Goal: Find specific page/section: Find specific page/section

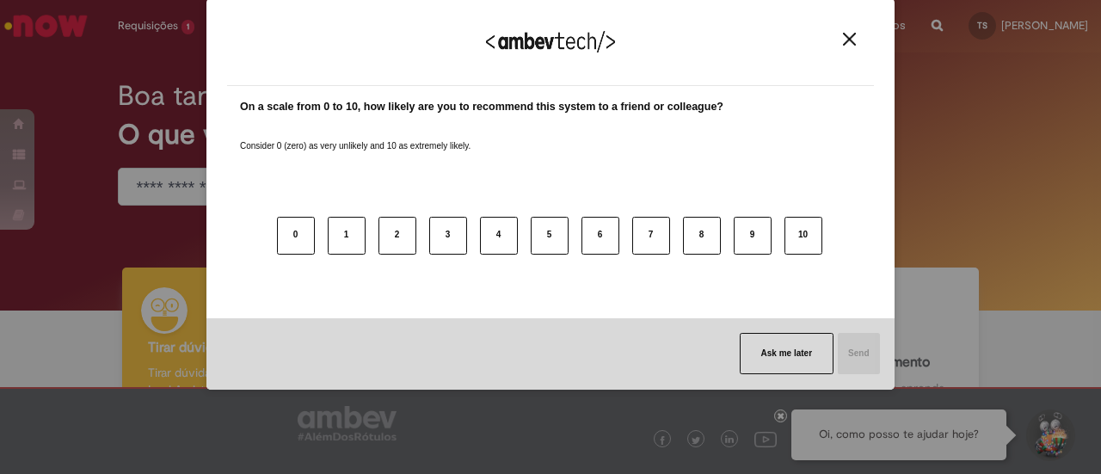
click at [844, 37] on img "Close" at bounding box center [849, 39] width 13 height 13
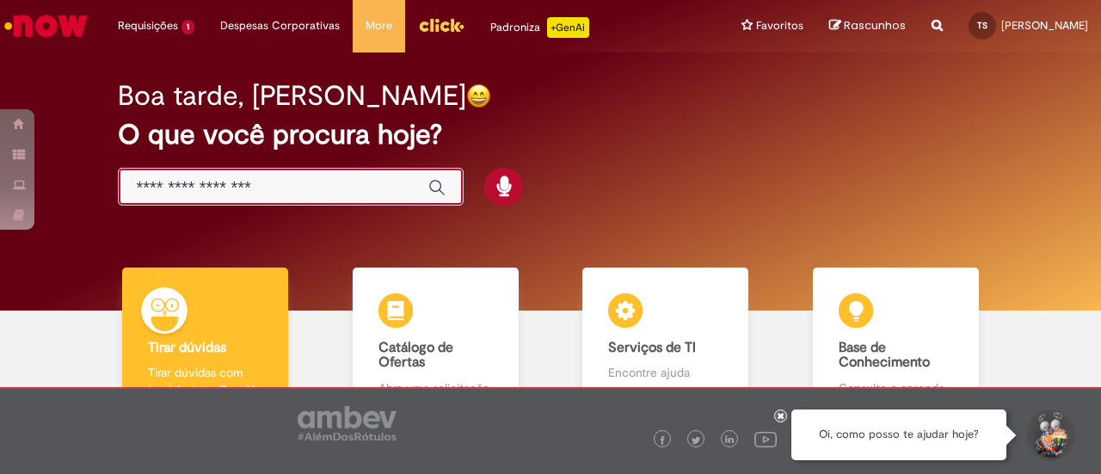
click at [304, 183] on input "Basta digitar aqui" at bounding box center [273, 188] width 275 height 20
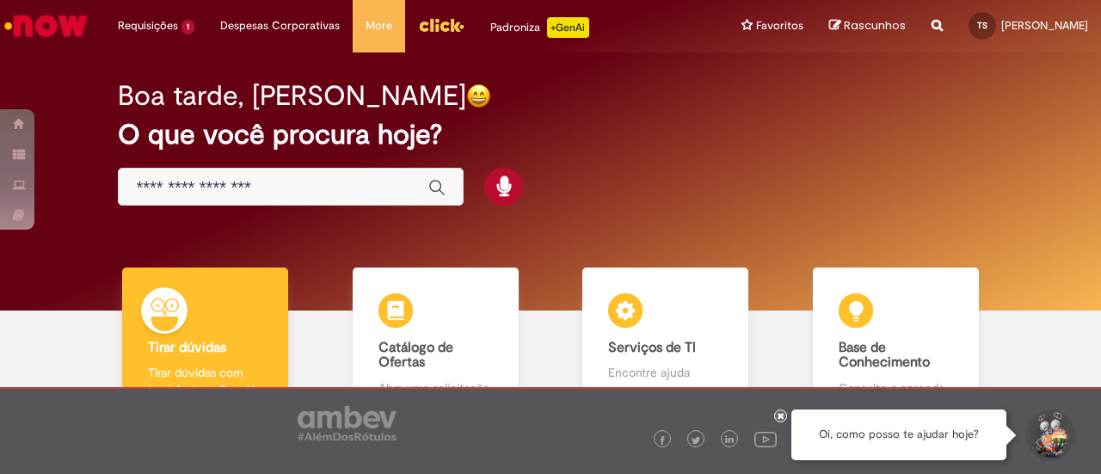
click at [668, 188] on div "Boa tarde, [PERSON_NAME] O que você procura hoje?" at bounding box center [550, 144] width 924 height 146
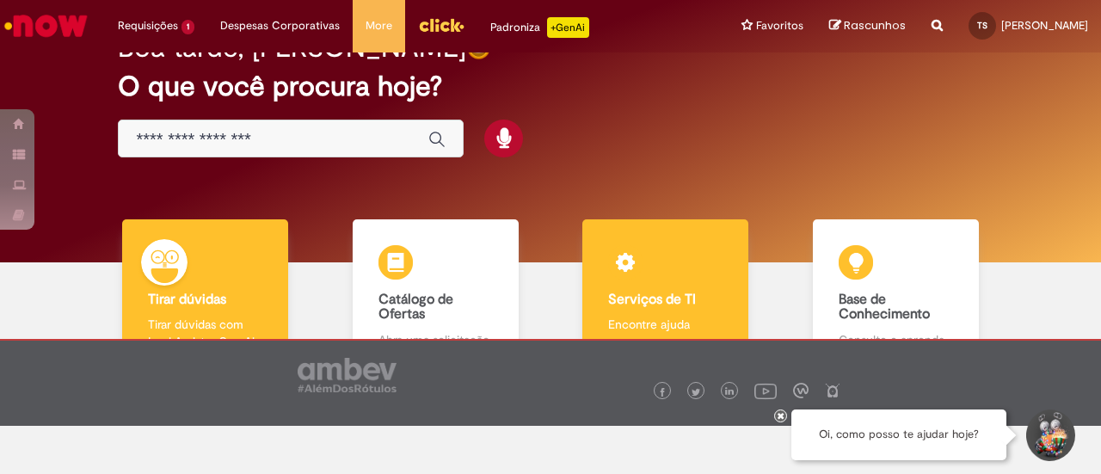
scroll to position [86, 0]
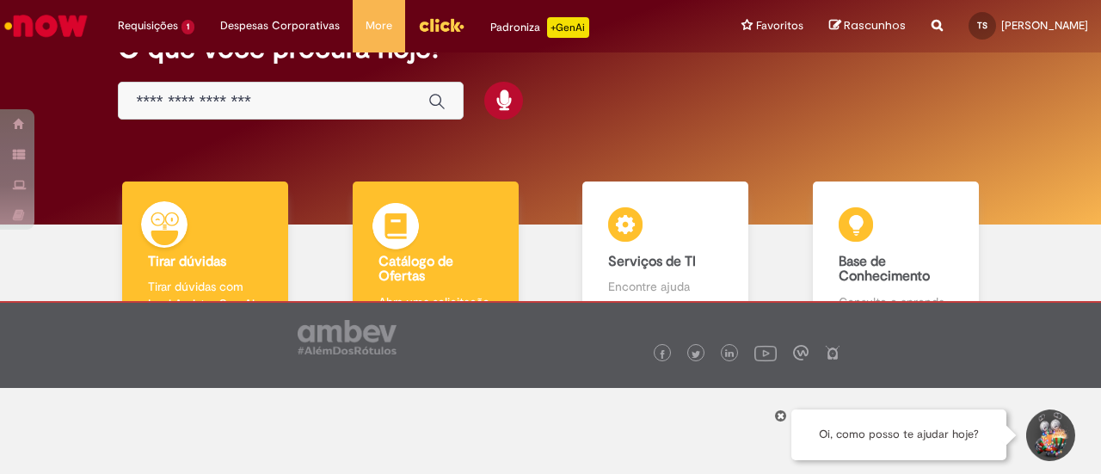
click at [440, 248] on div "Catálogo de Ofertas Catálogo de Ofertas Abra uma solicitação" at bounding box center [436, 255] width 166 height 149
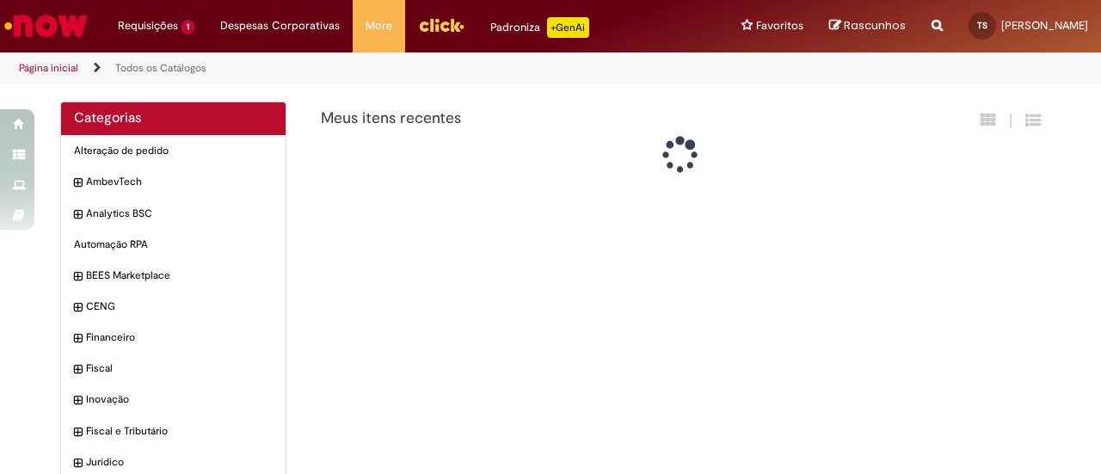
click at [436, 266] on div "Categorias Alteração de pedido Itens AmbevTech Itens Analytics BSC Itens Automa…" at bounding box center [550, 384] width 1006 height 567
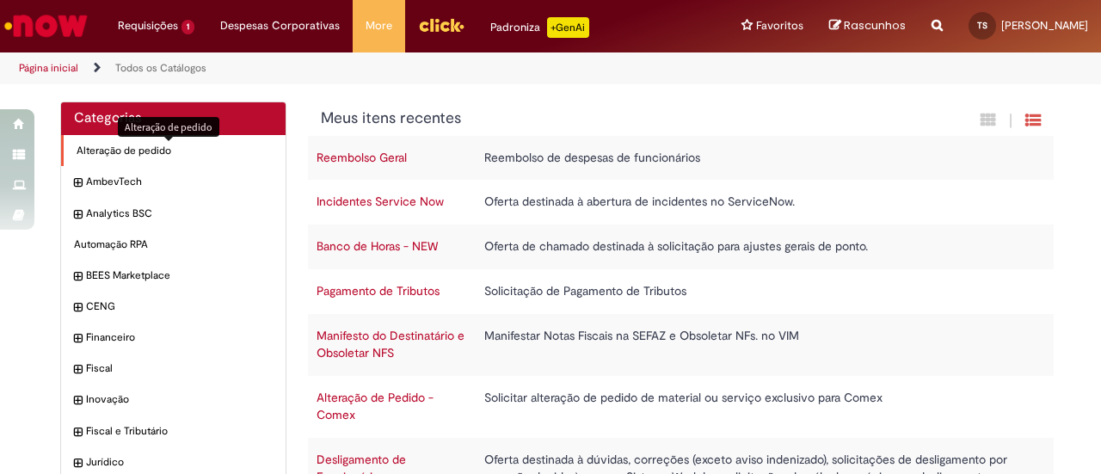
click at [133, 150] on span "Alteração de pedido Itens" at bounding box center [175, 151] width 196 height 15
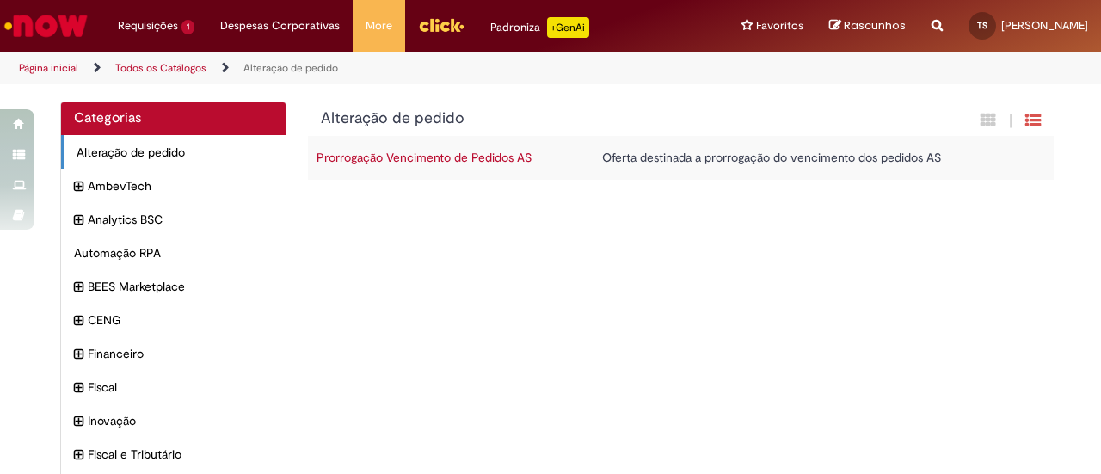
click at [38, 68] on link "Página inicial" at bounding box center [48, 68] width 59 height 14
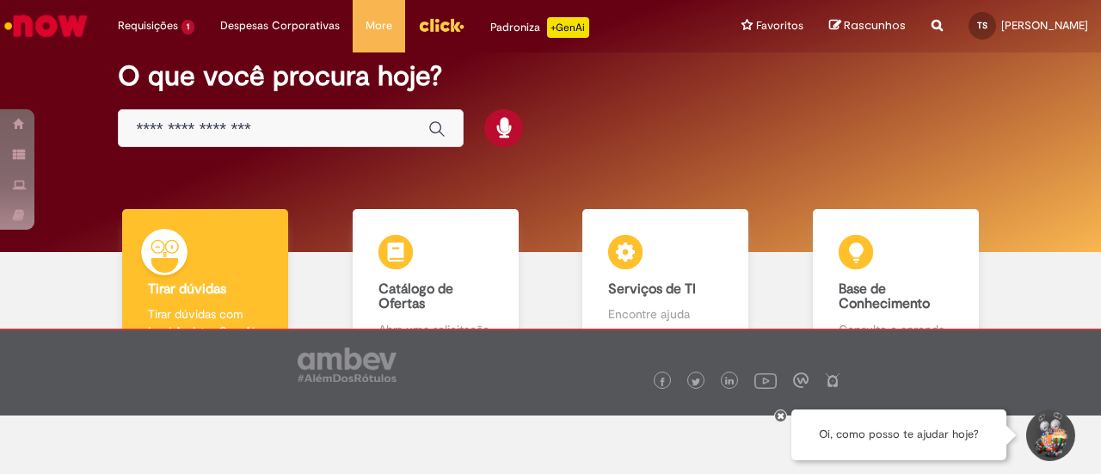
scroll to position [86, 0]
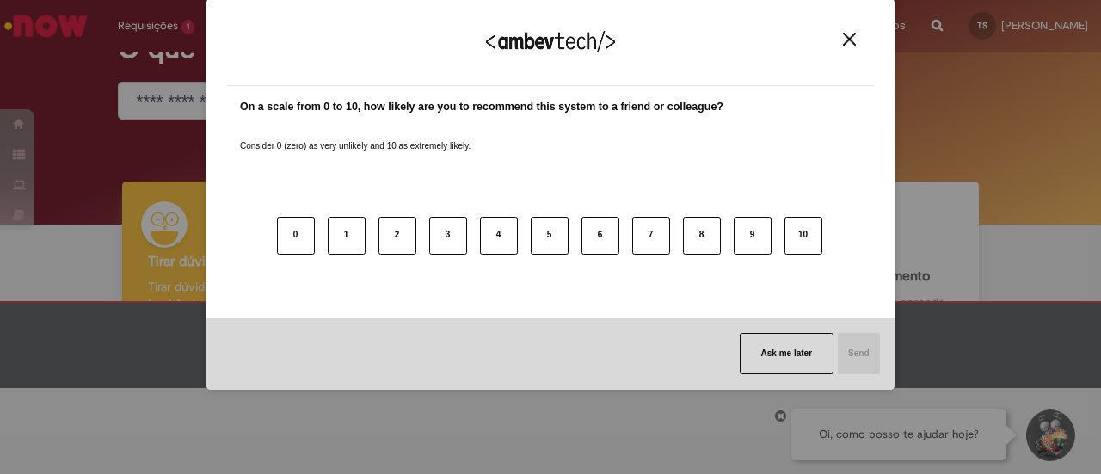
click at [858, 46] on button "Close" at bounding box center [849, 39] width 23 height 15
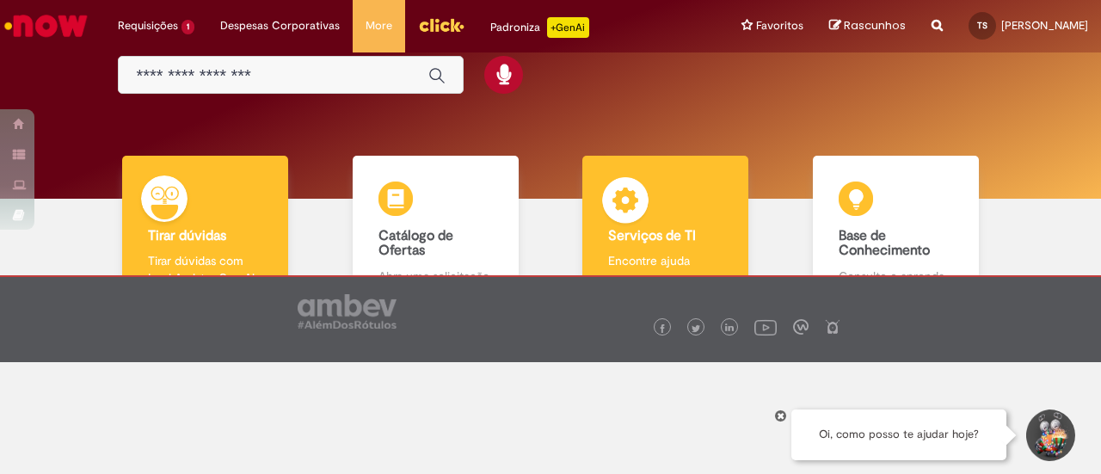
scroll to position [115, 0]
